Goal: Task Accomplishment & Management: Manage account settings

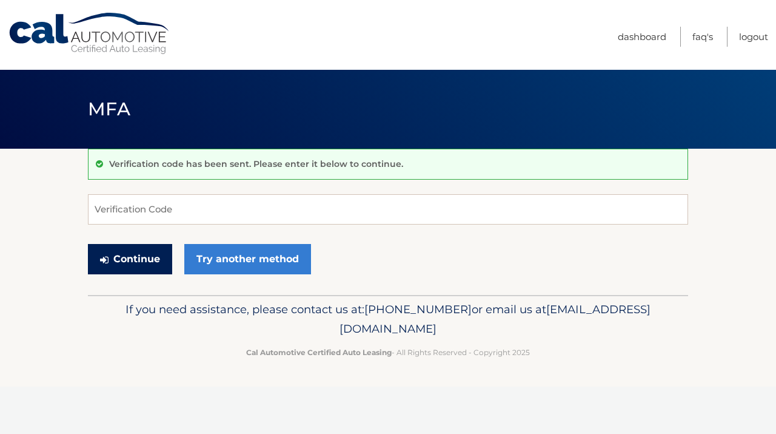
click at [144, 263] on button "Continue" at bounding box center [130, 259] width 84 height 30
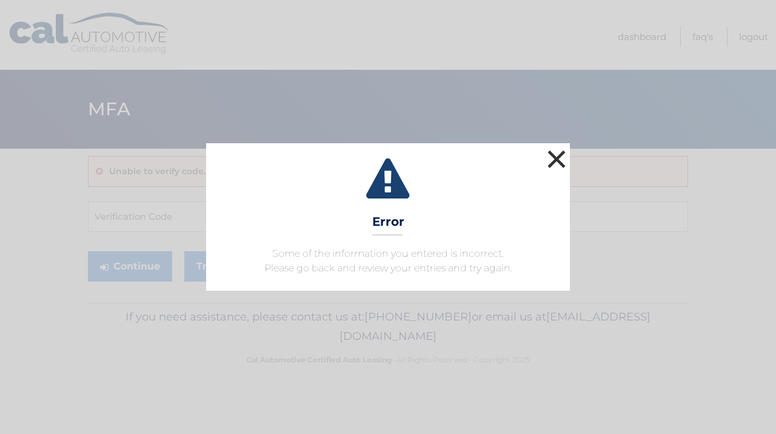
click at [558, 153] on button "×" at bounding box center [557, 159] width 24 height 24
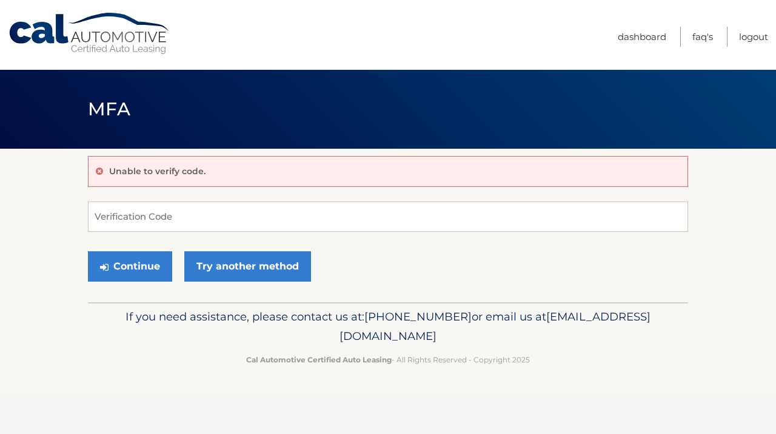
click at [263, 193] on div "Unable to verify code. Verification Code Continue Try another method" at bounding box center [388, 225] width 600 height 153
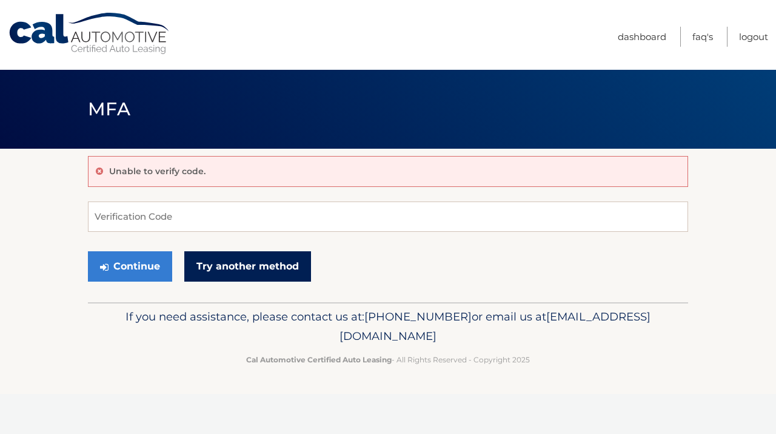
click at [222, 263] on link "Try another method" at bounding box center [247, 266] width 127 height 30
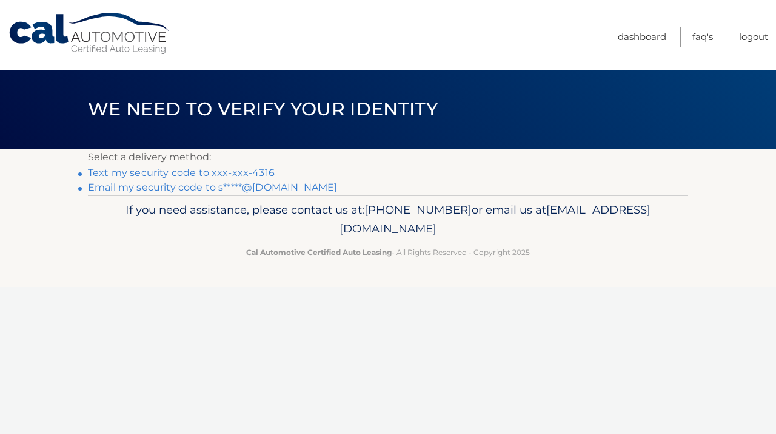
click at [200, 172] on link "Text my security code to xxx-xxx-4316" at bounding box center [181, 173] width 187 height 12
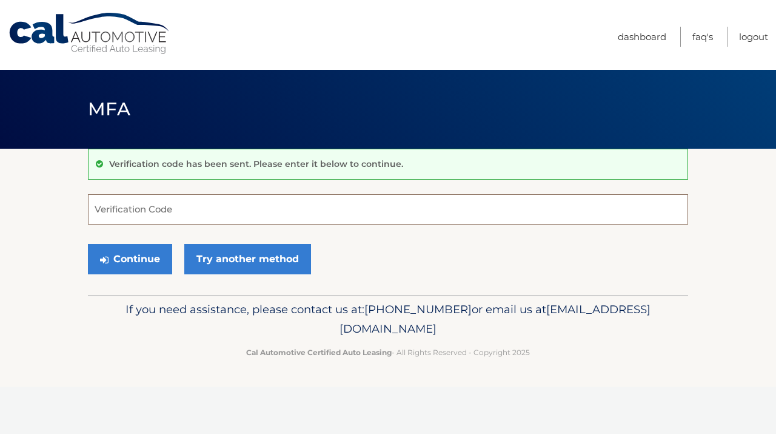
click at [140, 218] on input "Verification Code" at bounding box center [388, 209] width 600 height 30
type input "791607"
click at [116, 260] on button "Continue" at bounding box center [130, 259] width 84 height 30
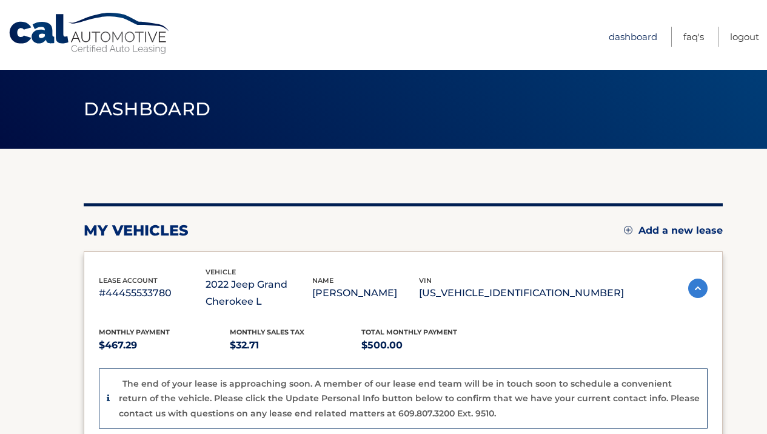
click at [649, 33] on link "Dashboard" at bounding box center [633, 37] width 49 height 20
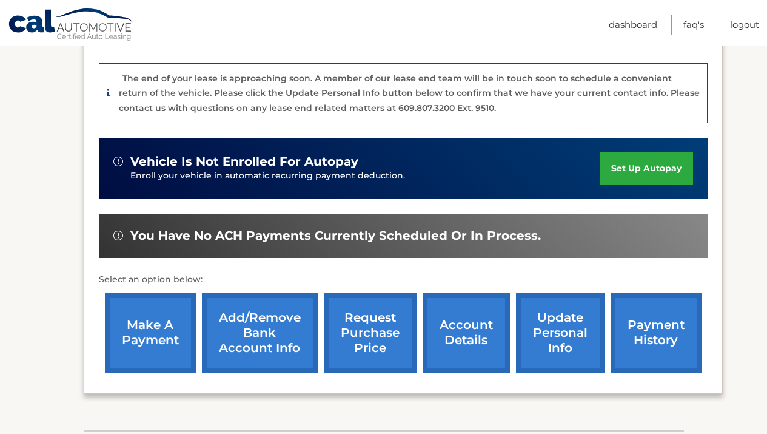
scroll to position [306, 0]
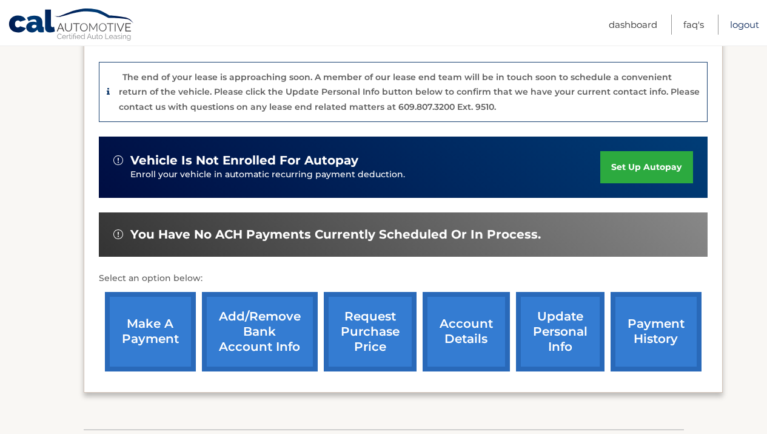
click at [742, 28] on link "Logout" at bounding box center [744, 25] width 29 height 20
